Goal: Task Accomplishment & Management: Use online tool/utility

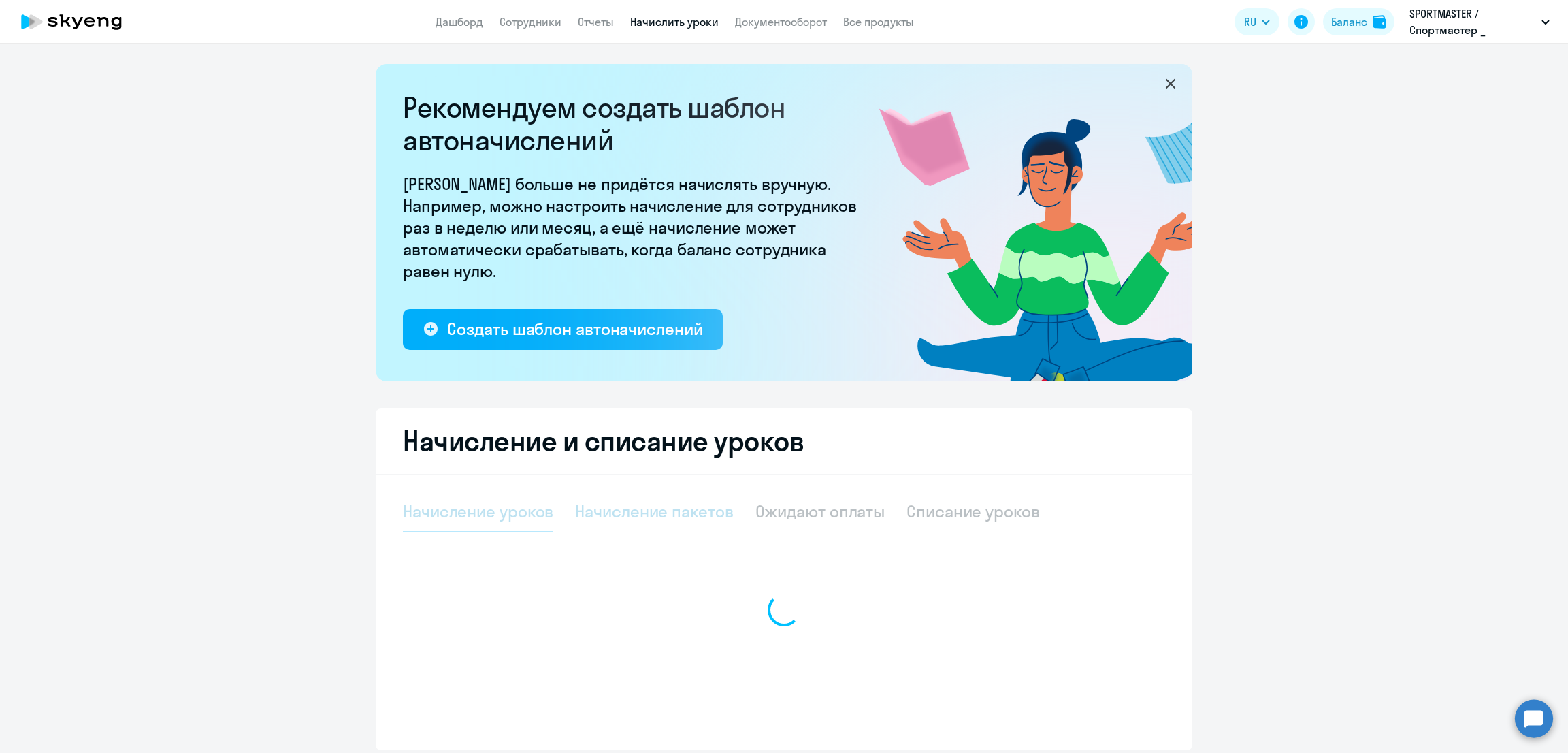
select select "10"
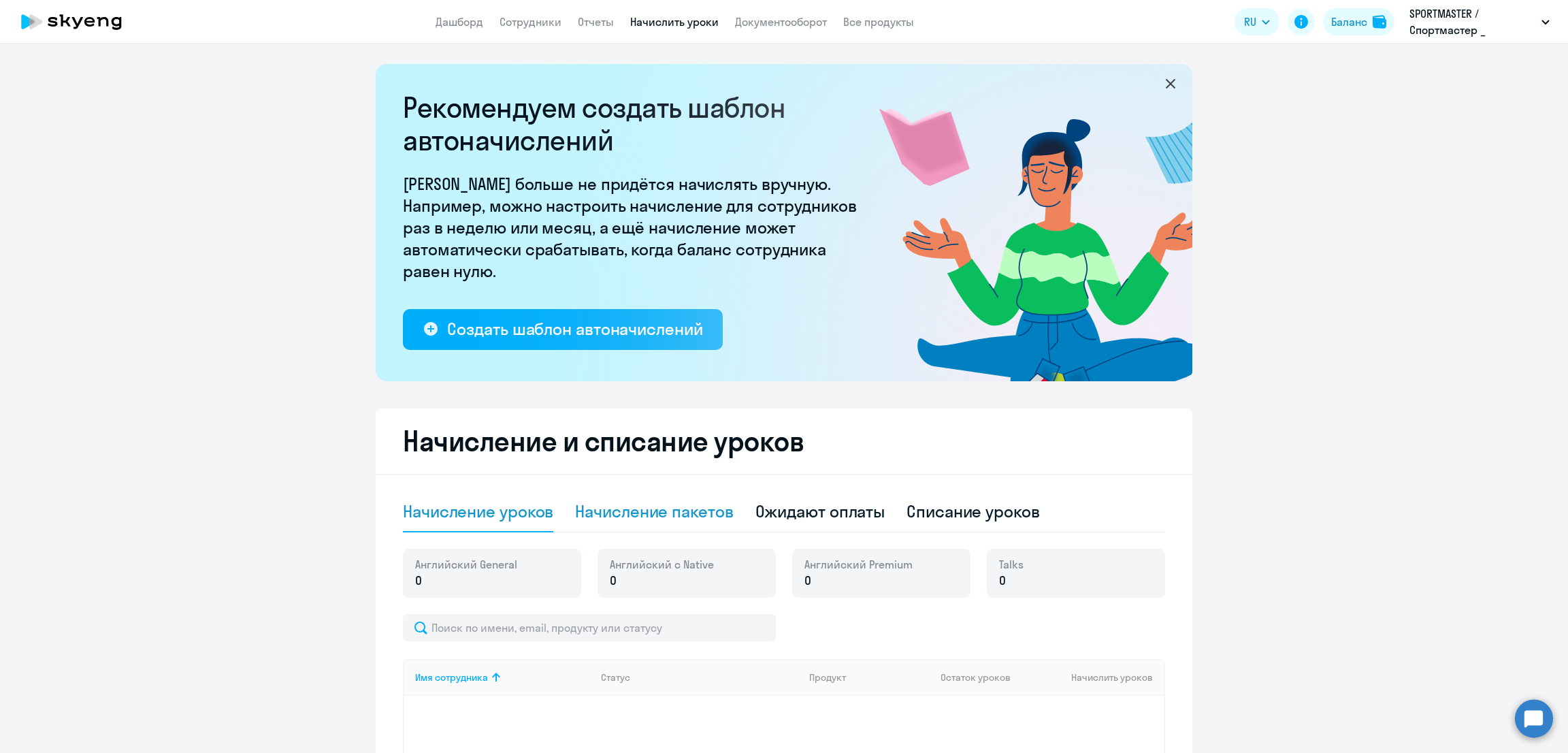
click at [655, 511] on div "Начисление пакетов" at bounding box center [654, 511] width 158 height 21
select select "10"
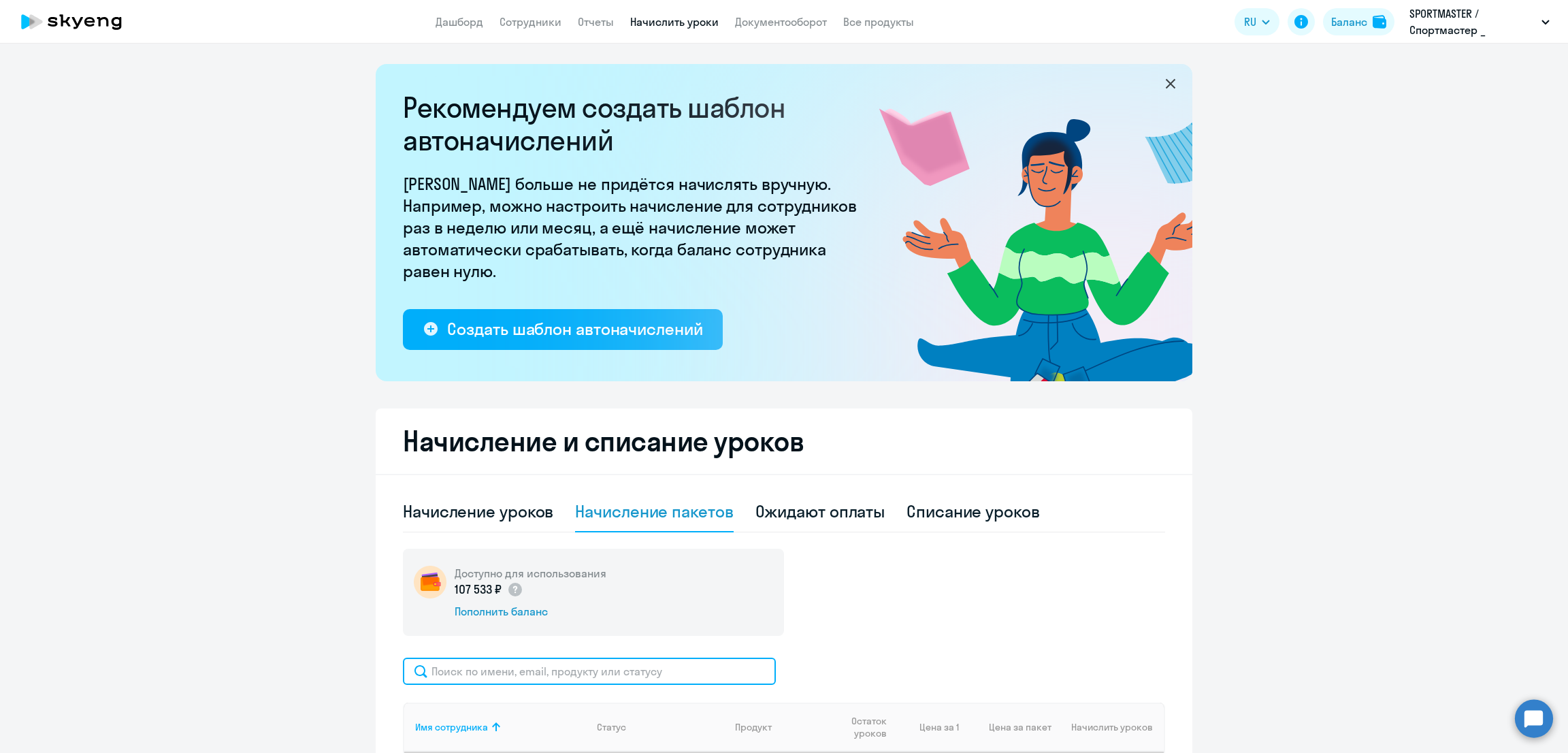
click at [577, 671] on input "text" at bounding box center [590, 671] width 373 height 28
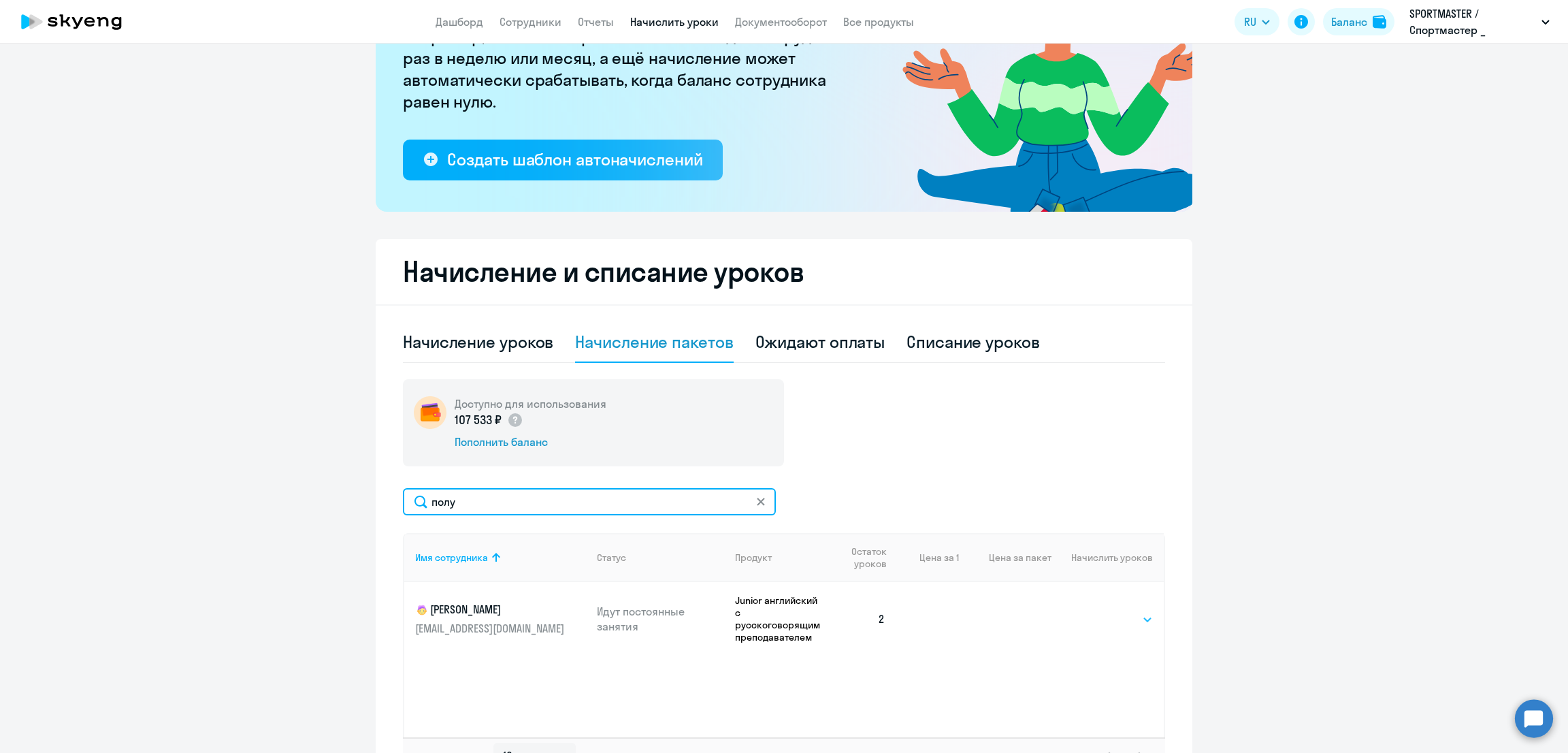
type input "полу"
click at [1104, 617] on select "Выбрать 10 30 60 100" at bounding box center [1125, 619] width 56 height 16
select select "10"
click at [1098, 611] on select "Выбрать 10 30 60 100" at bounding box center [1125, 619] width 56 height 16
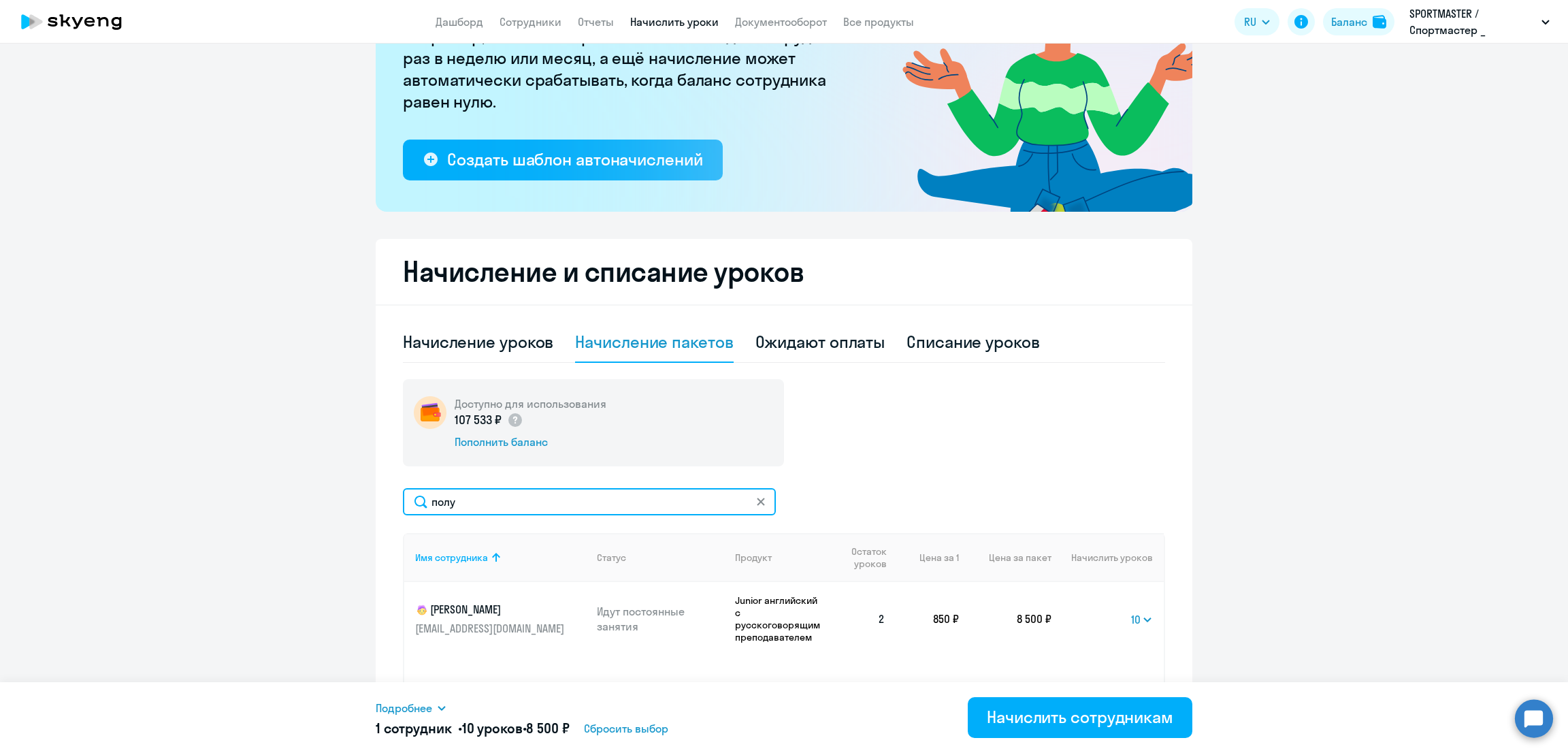
drag, startPoint x: 467, startPoint y: 509, endPoint x: 328, endPoint y: 512, distance: 139.0
click at [328, 512] on ng-component "Рекомендуем создать шаблон автоначислений Уроки больше не придётся начислять вр…" at bounding box center [784, 345] width 1568 height 902
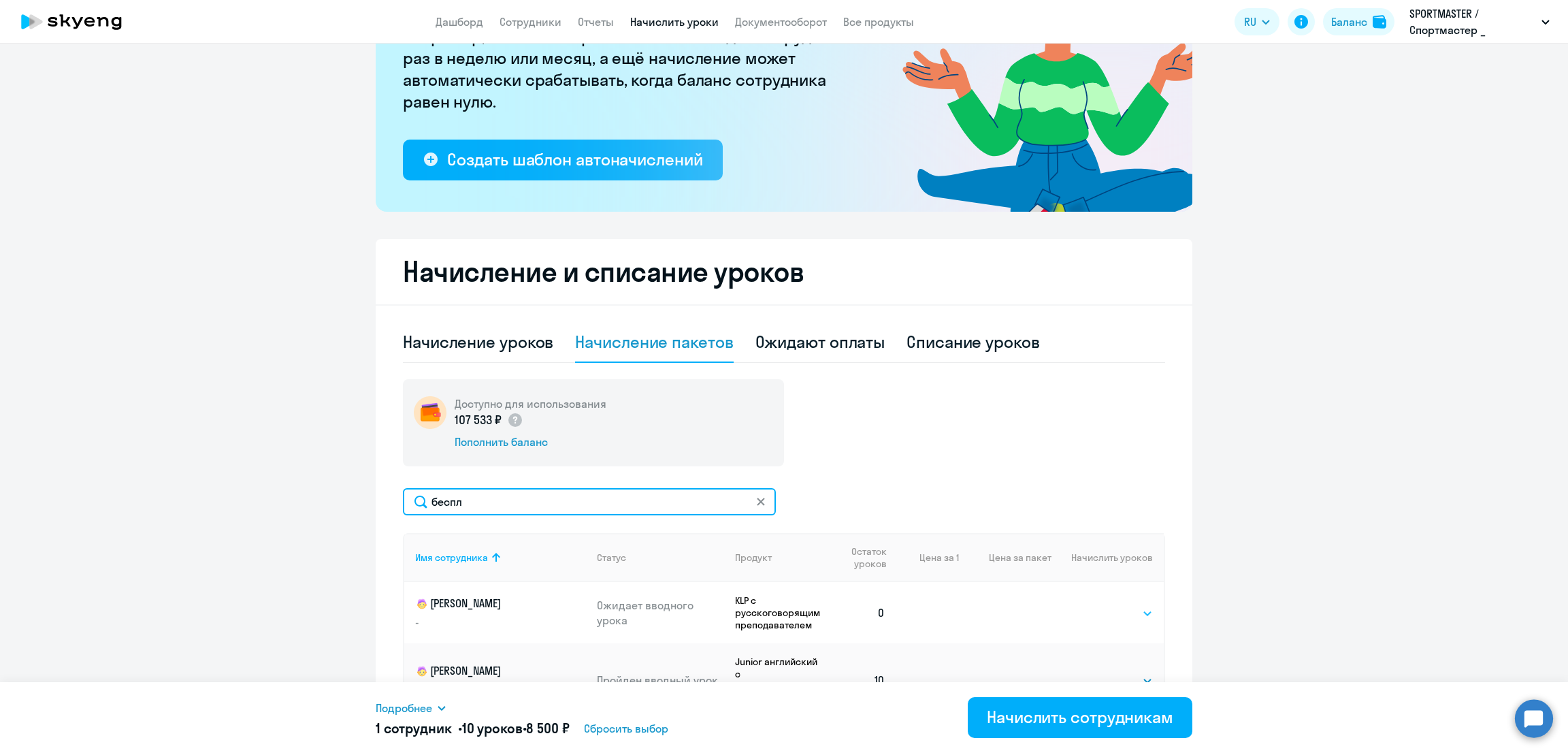
scroll to position [268, 0]
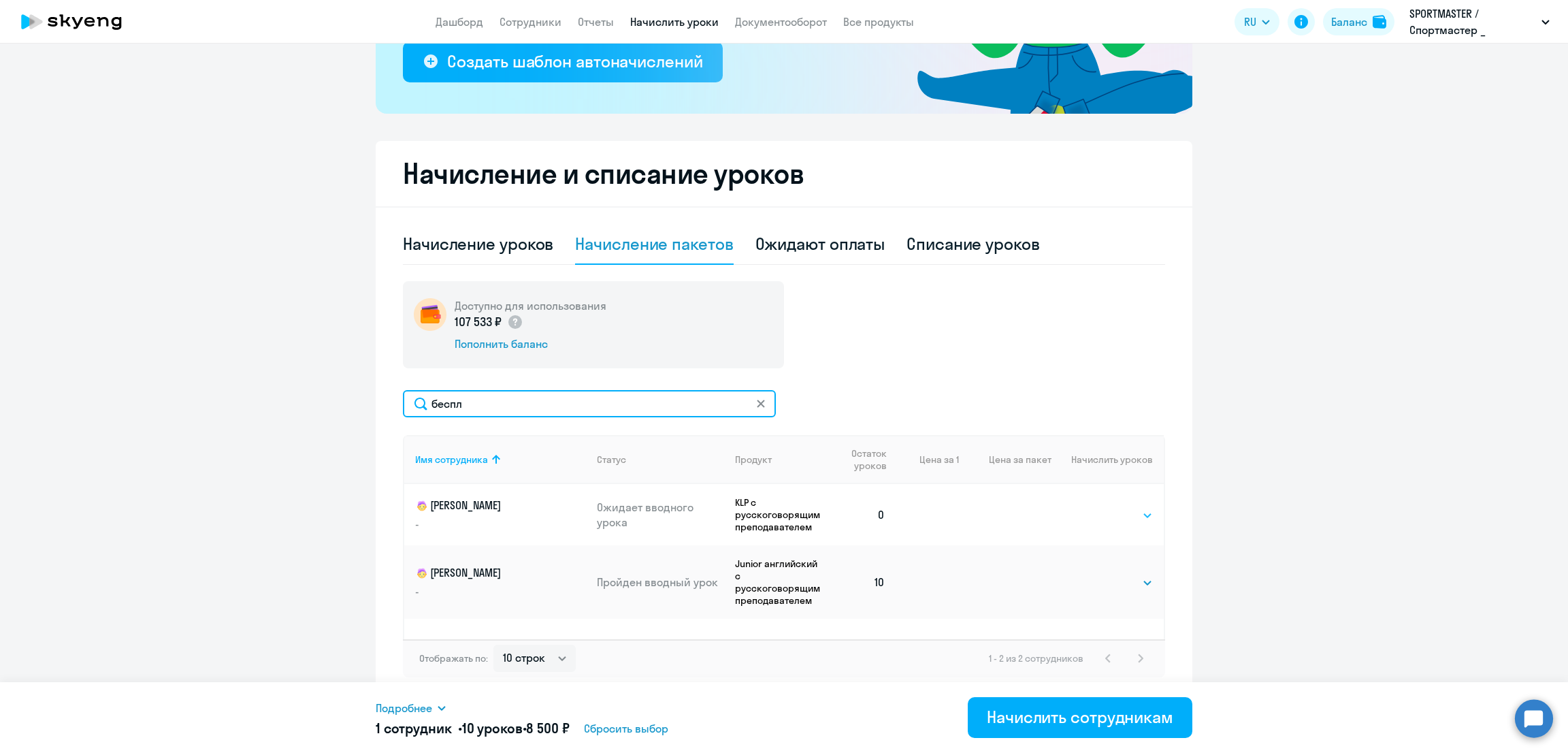
type input "беспл"
click at [1112, 515] on select "Выбрать 10 30 60 100" at bounding box center [1125, 515] width 56 height 16
select select "10"
click at [1098, 507] on select "Выбрать 10 30 60 100" at bounding box center [1125, 515] width 56 height 16
drag, startPoint x: 470, startPoint y: 401, endPoint x: 297, endPoint y: 413, distance: 173.4
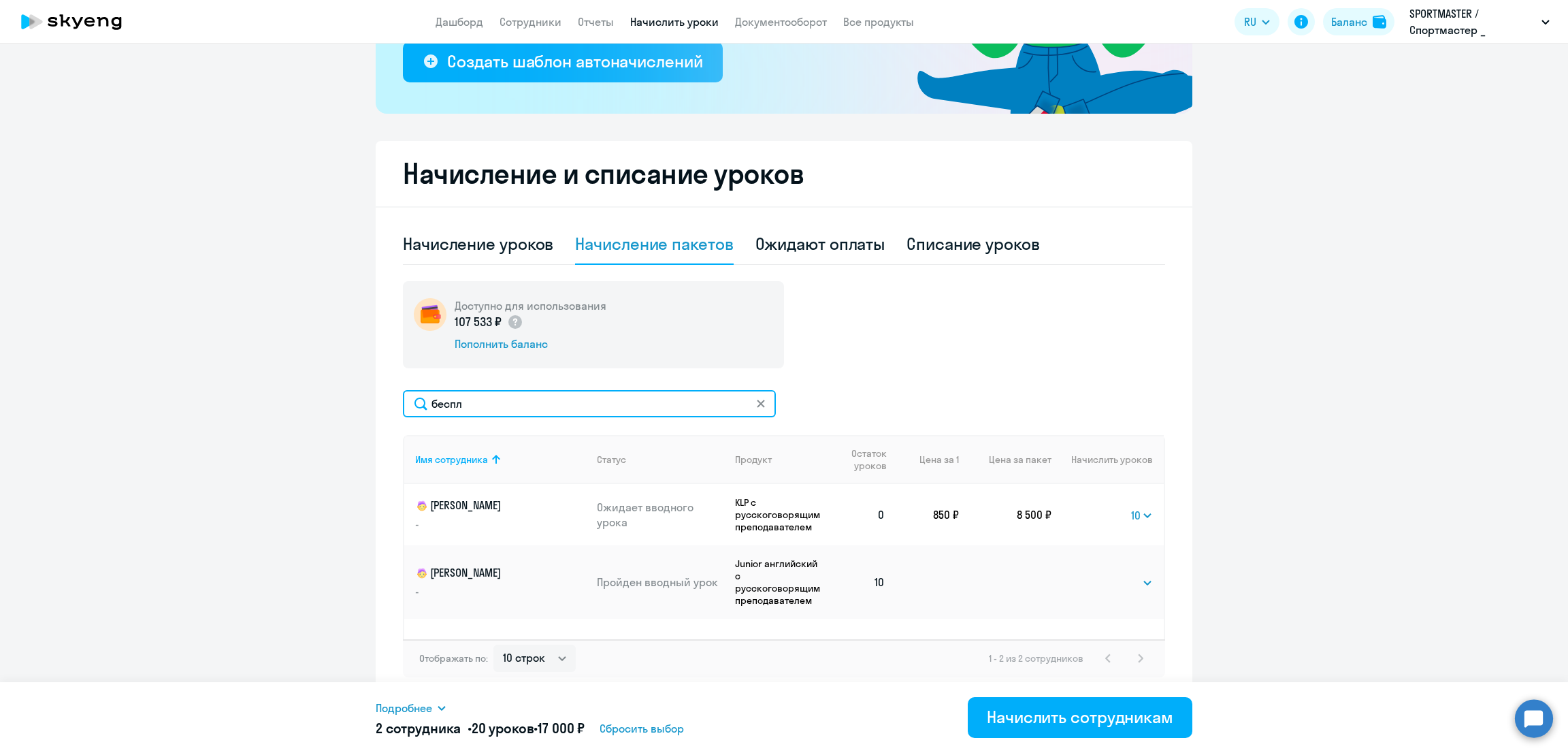
click at [297, 413] on ng-component "Рекомендуем создать шаблон автоначислений Уроки больше не придётся начислять вр…" at bounding box center [784, 247] width 1568 height 902
paste input "иселевич"
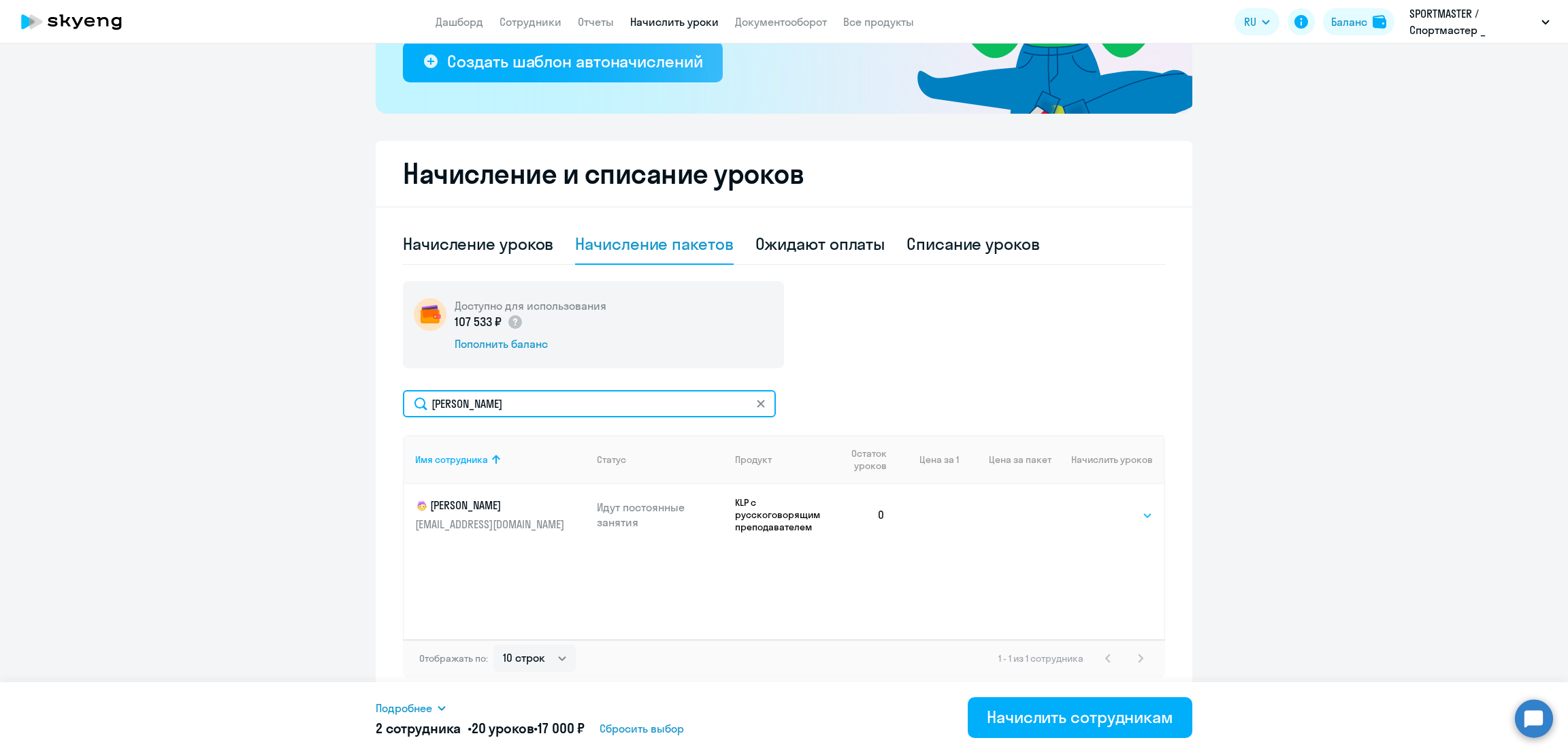
type input "[PERSON_NAME]"
click at [1109, 517] on select "Выбрать 10 30 60 100" at bounding box center [1125, 515] width 56 height 16
select select "10"
click at [1098, 507] on select "Выбрать 10 30 60 100" at bounding box center [1125, 515] width 56 height 16
drag, startPoint x: 506, startPoint y: 401, endPoint x: 350, endPoint y: 409, distance: 156.2
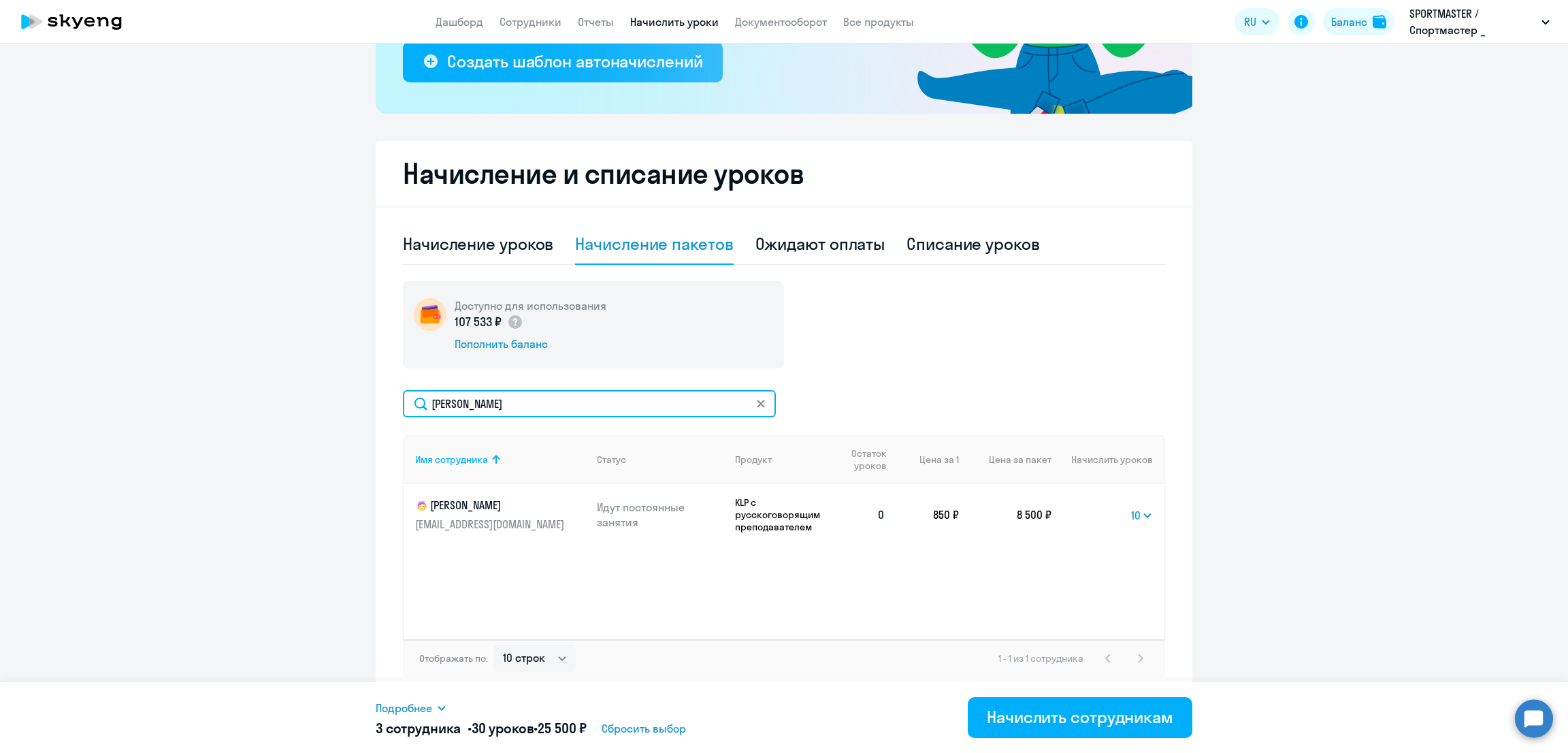
click at [350, 409] on ng-component "Рекомендуем создать шаблон автоначислений Уроки больше не придётся начислять вр…" at bounding box center [784, 247] width 1568 height 902
paste input "[PERSON_NAME]"
type input "[PERSON_NAME]"
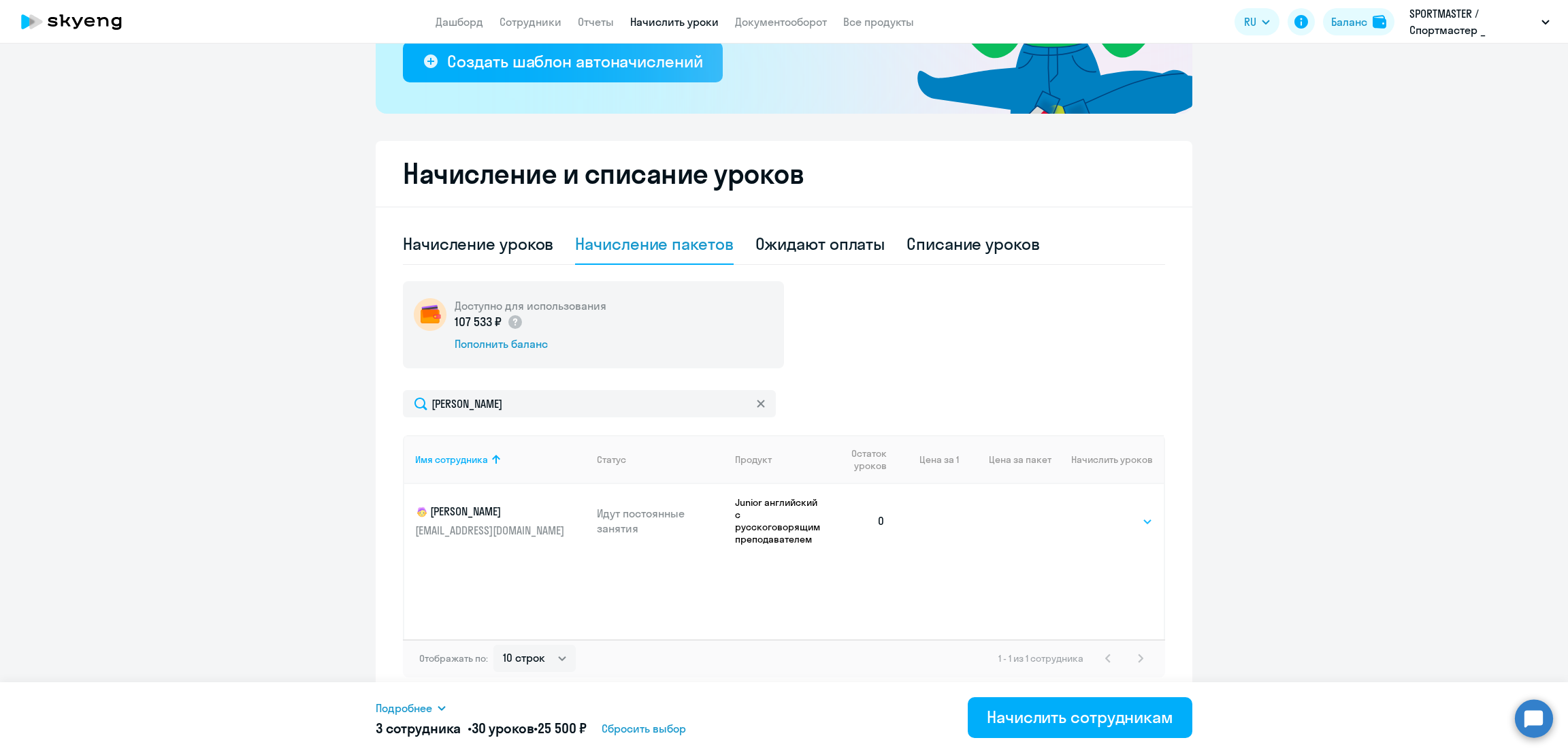
click at [1132, 513] on select "Выбрать 10 30 60 100" at bounding box center [1125, 521] width 56 height 16
click at [1098, 513] on select "Выбрать 10 30 60 100" at bounding box center [1125, 521] width 56 height 16
click at [1138, 522] on select "Выбрать 10 30 60 100" at bounding box center [1142, 521] width 21 height 16
select select "30"
click at [1132, 513] on select "Выбрать 10 30 60 100" at bounding box center [1142, 521] width 21 height 16
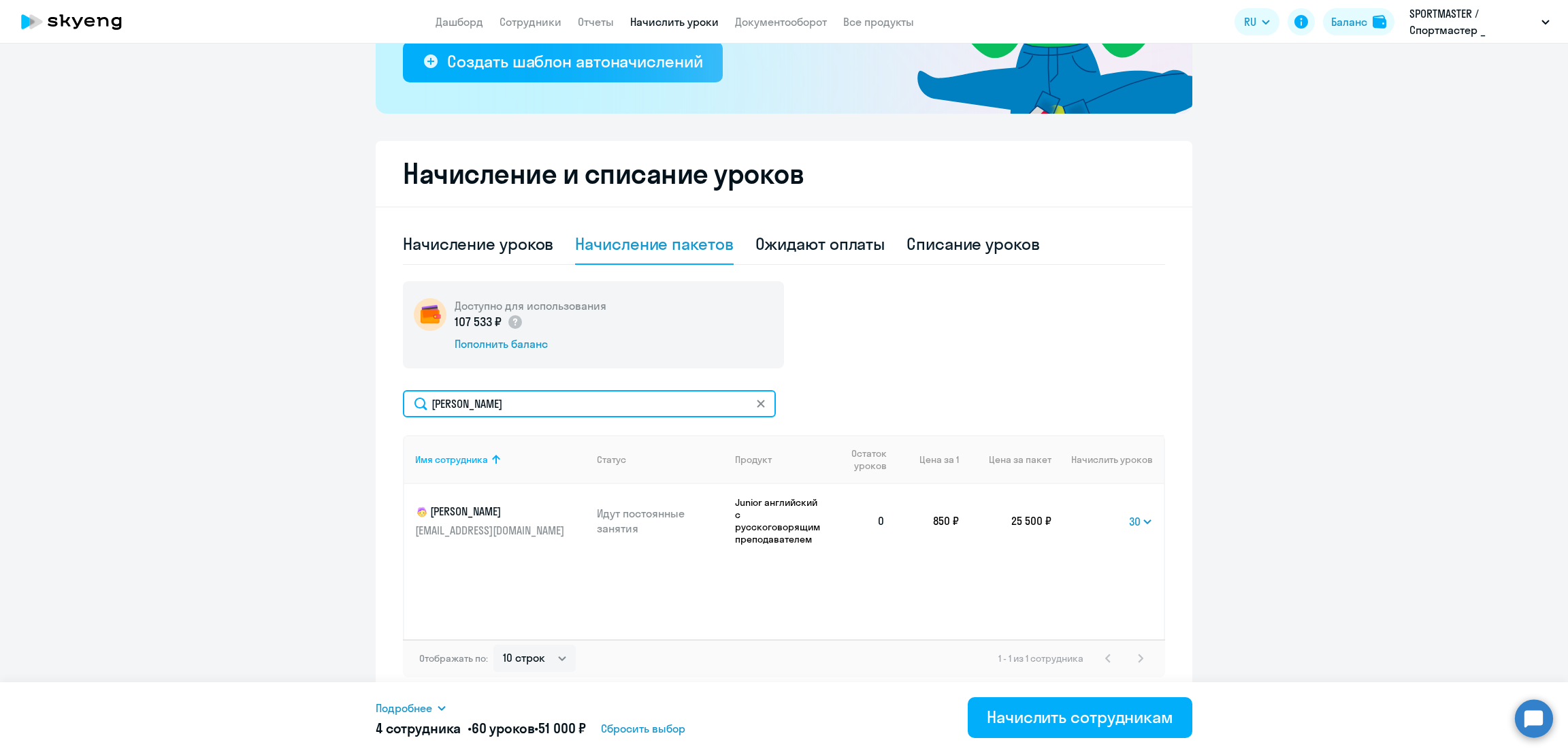
drag, startPoint x: 299, startPoint y: 400, endPoint x: 261, endPoint y: 405, distance: 38.3
click at [261, 405] on ng-component "Рекомендуем создать шаблон автоначислений Уроки больше не придётся начислять вр…" at bounding box center [784, 247] width 1568 height 902
paste input "[PERSON_NAME]"
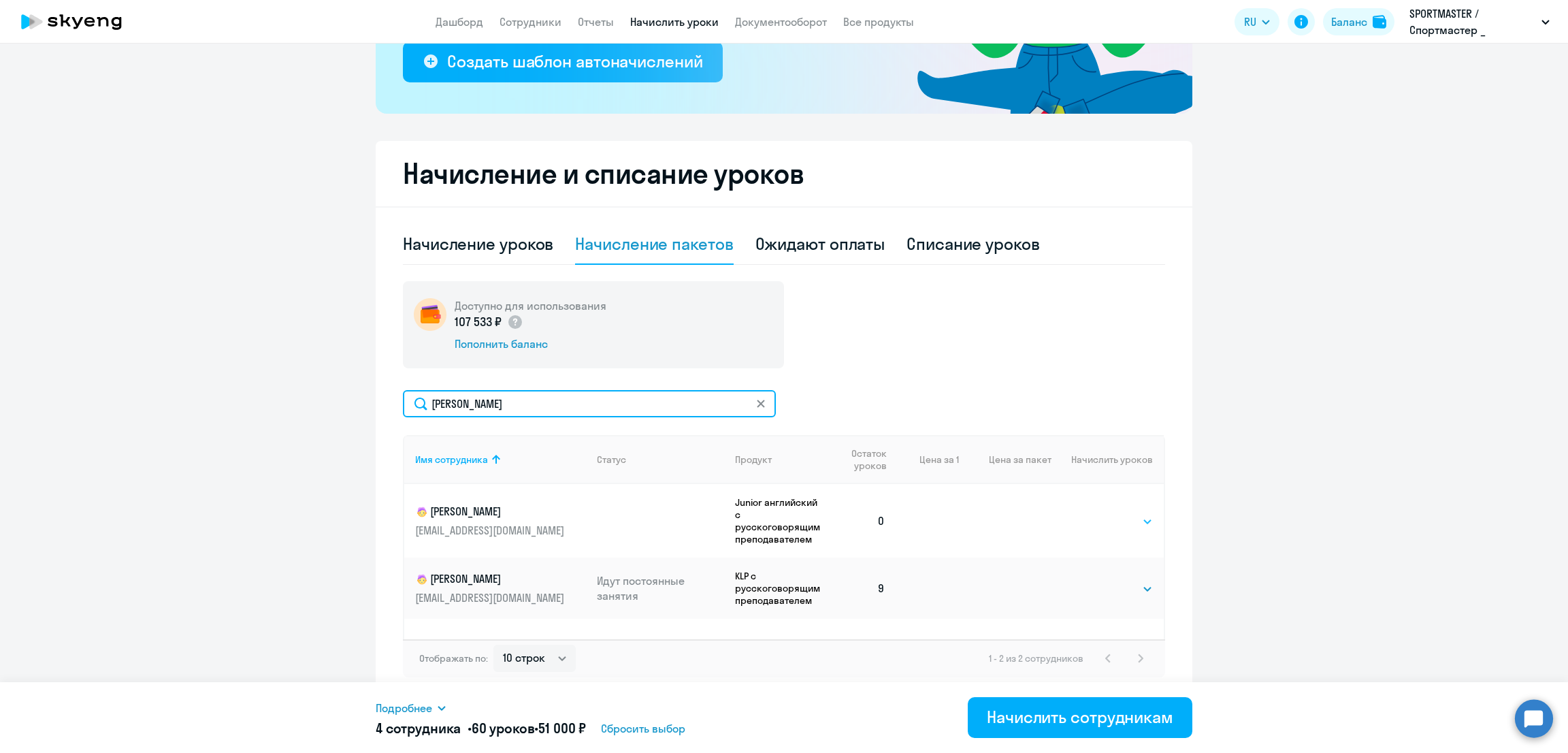
type input "[PERSON_NAME]"
click at [1117, 515] on select "Выбрать 10 30 60 100" at bounding box center [1125, 521] width 56 height 16
select select "10"
click at [1098, 513] on select "Выбрать 10 30 60 100" at bounding box center [1125, 521] width 56 height 16
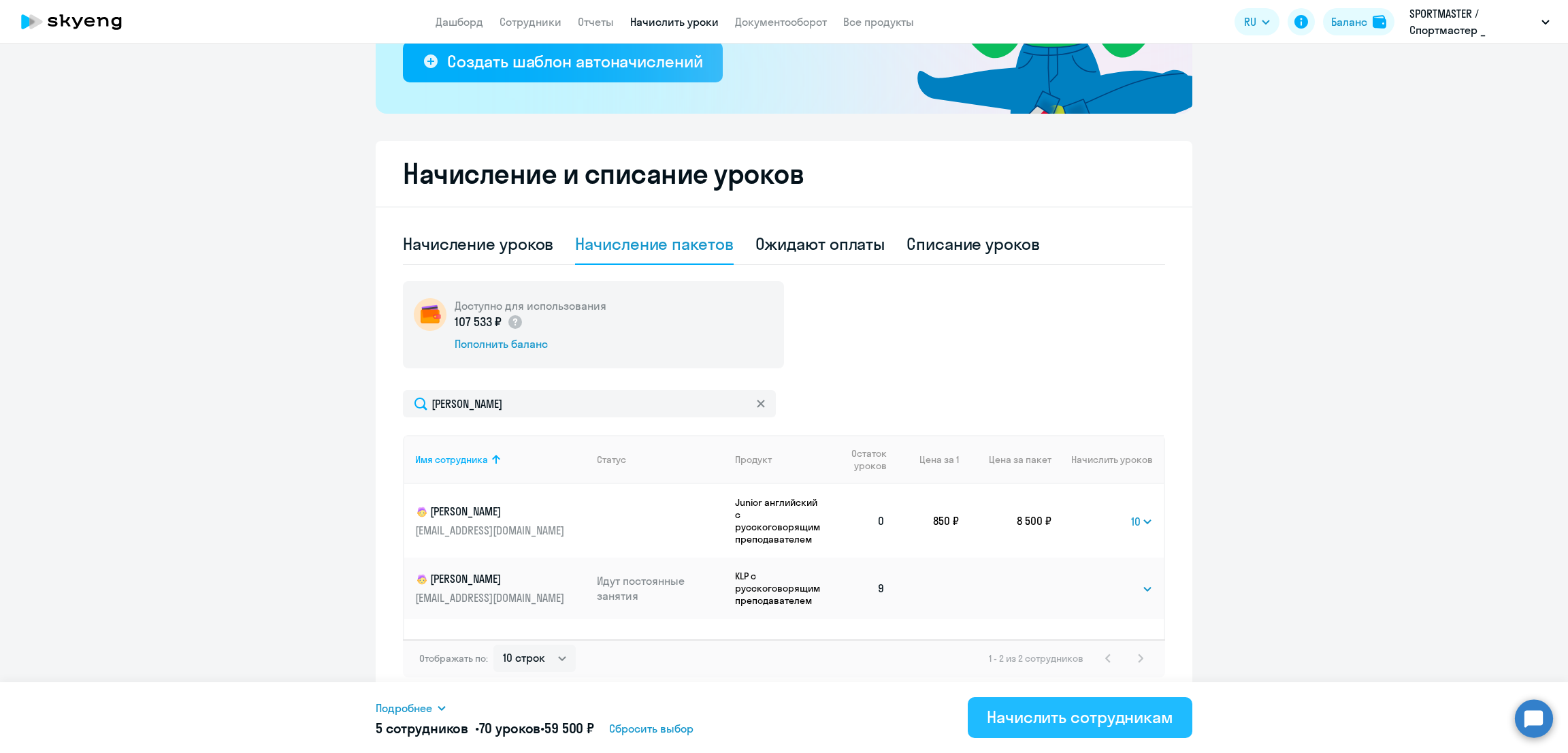
click at [1028, 707] on div "Начислить сотрудникам" at bounding box center [1080, 716] width 187 height 21
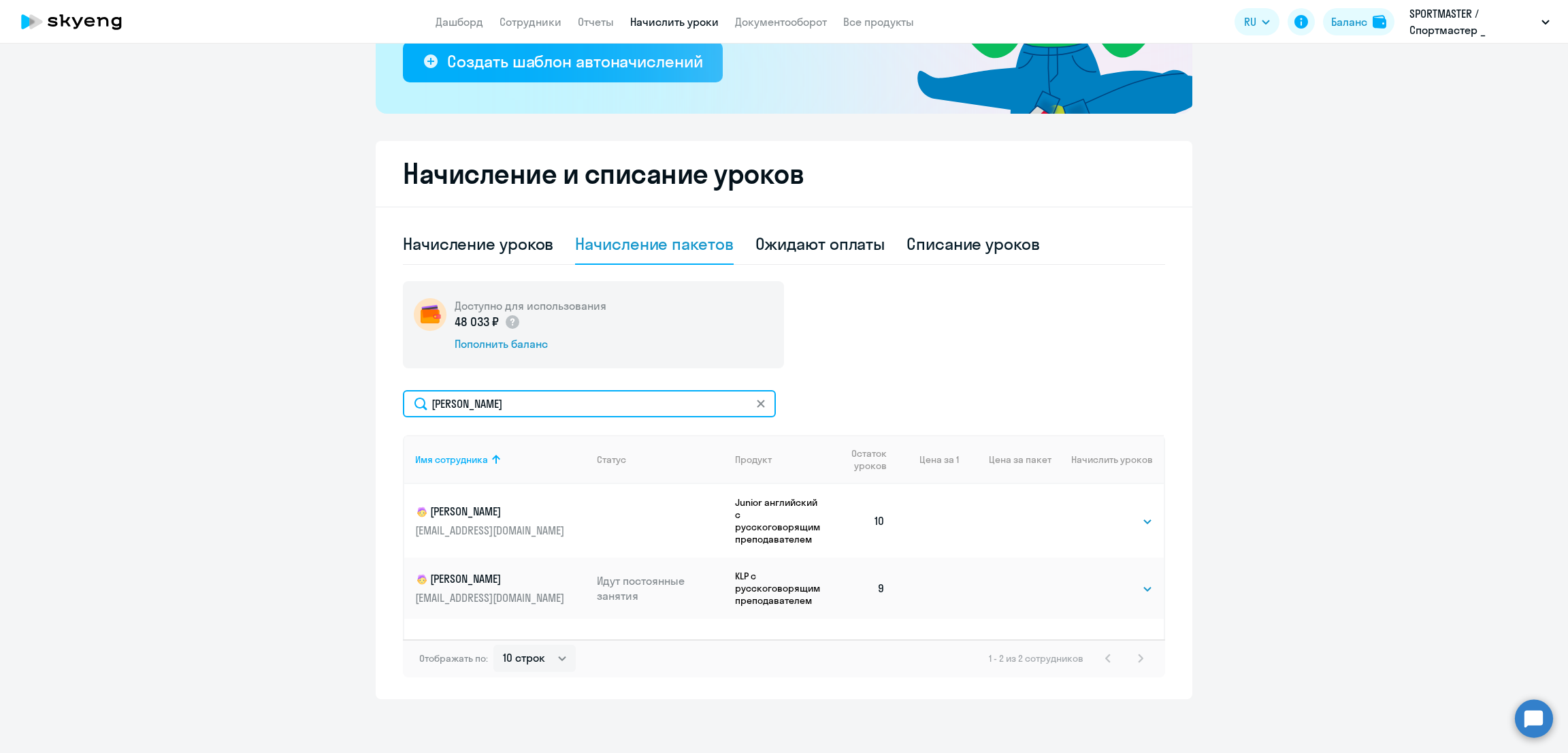
drag, startPoint x: 507, startPoint y: 395, endPoint x: 302, endPoint y: 401, distance: 205.1
click at [303, 401] on ng-component "Рекомендуем создать шаблон автоначислений Уроки больше не придётся начислять вр…" at bounding box center [784, 247] width 1568 height 902
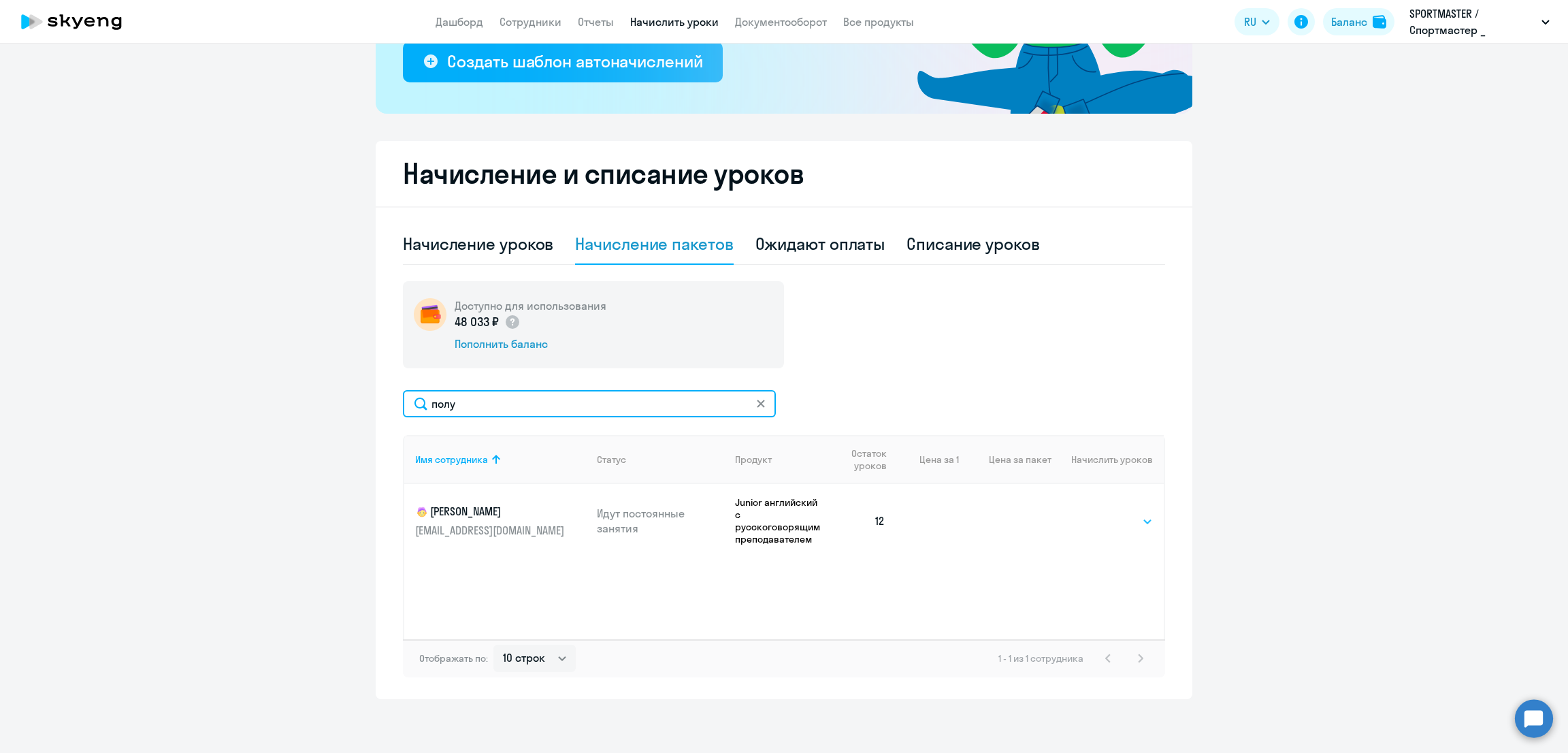
type input "полу"
click at [1116, 520] on select "Выбрать 10 30 60 100" at bounding box center [1125, 521] width 56 height 16
select select "10"
click at [1098, 513] on select "Выбрать 10 30 60 100" at bounding box center [1125, 521] width 56 height 16
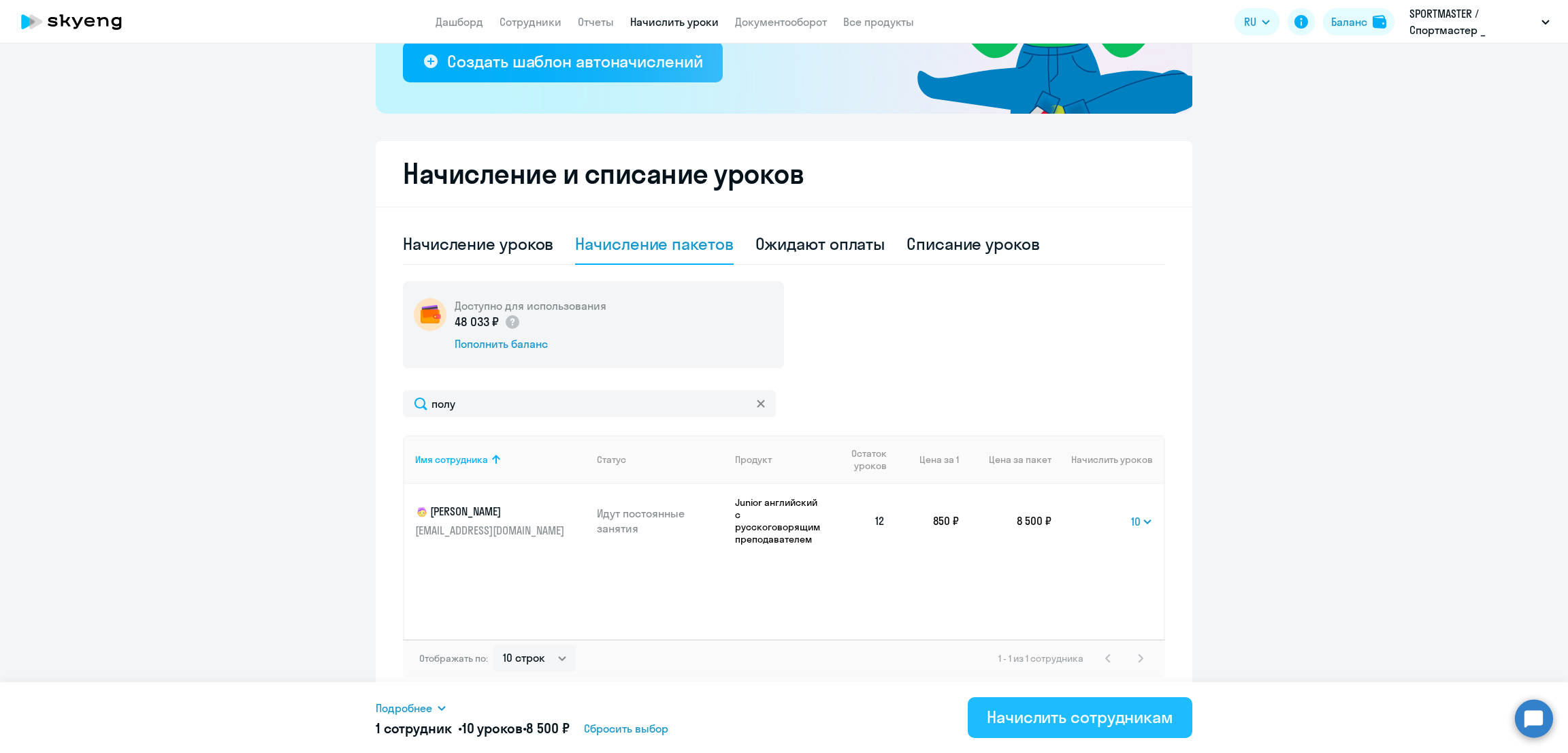
click at [1115, 710] on div "Начислить сотрудникам" at bounding box center [1080, 716] width 187 height 21
